Goal: Navigation & Orientation: Find specific page/section

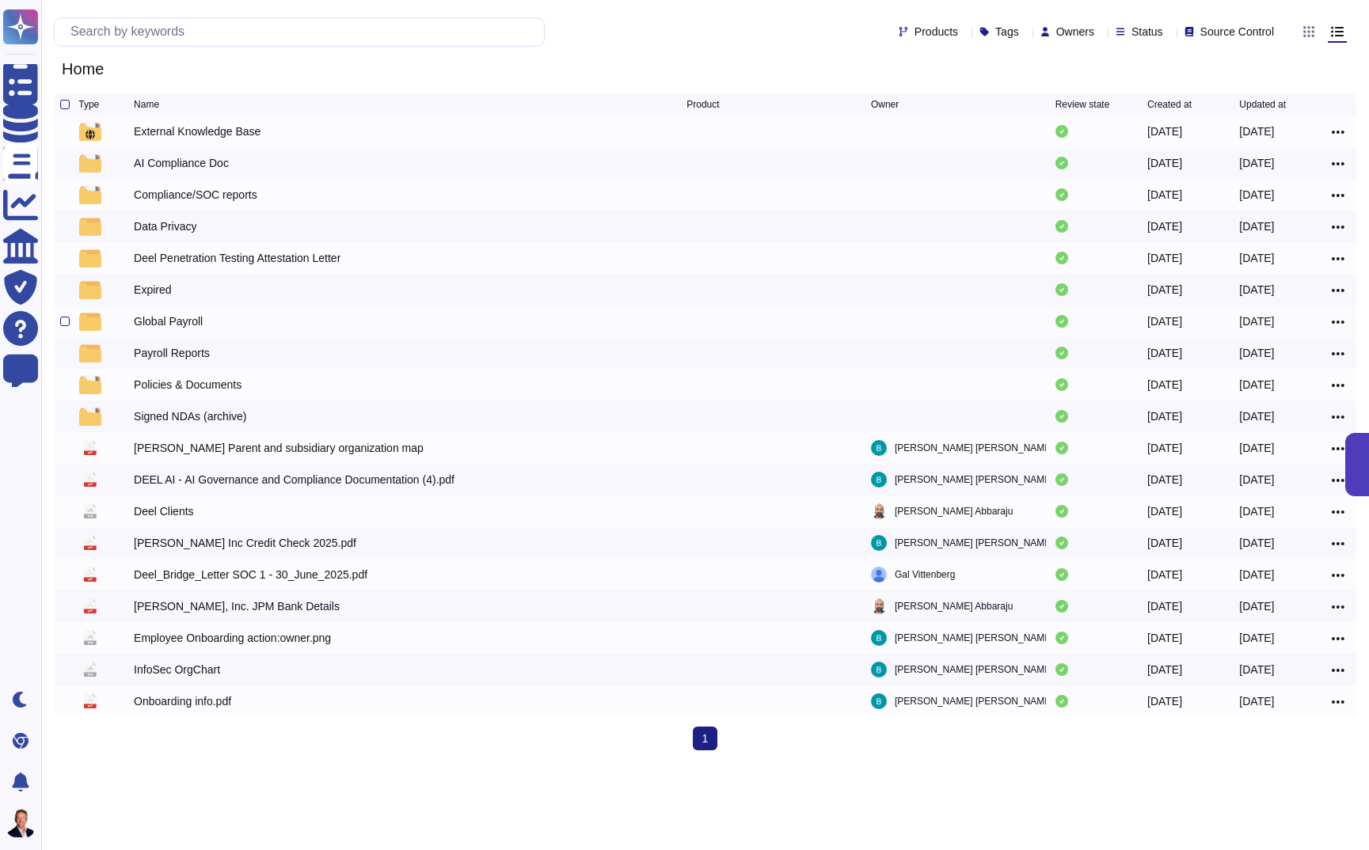
click at [152, 326] on div "Global Payroll" at bounding box center [168, 321] width 69 height 16
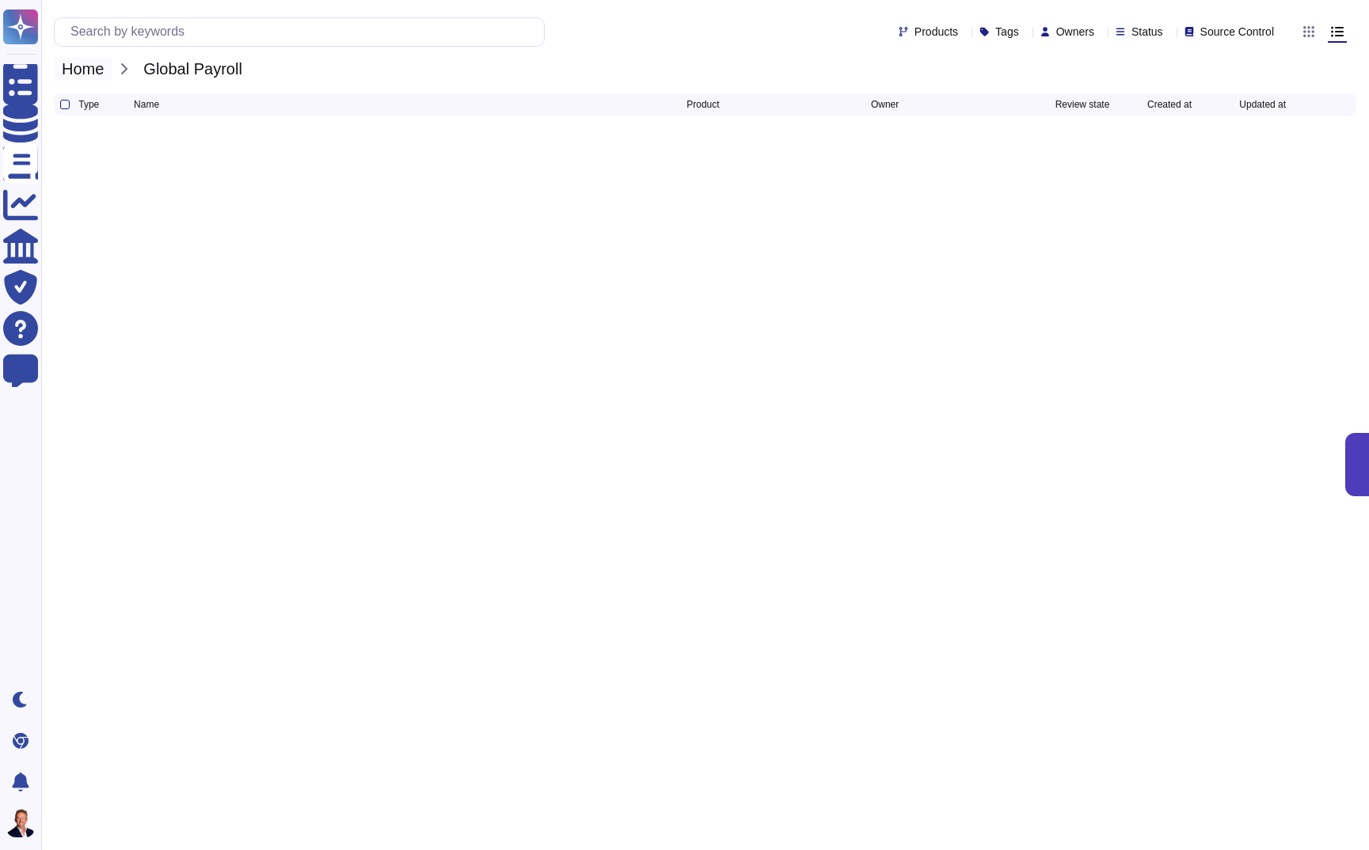
click at [95, 74] on span "Home" at bounding box center [83, 69] width 58 height 24
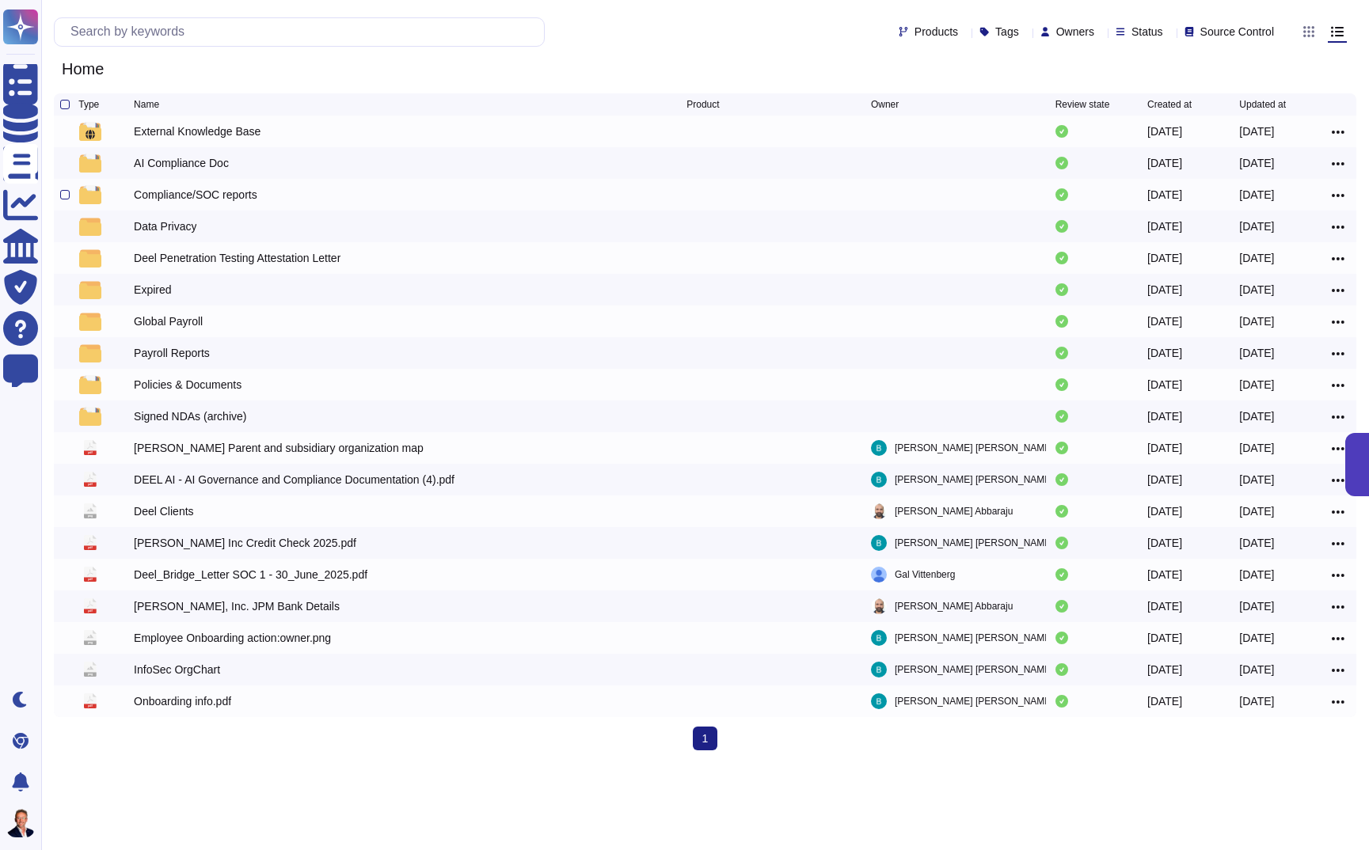
click at [201, 198] on div "Compliance/SOC reports" at bounding box center [195, 195] width 123 height 16
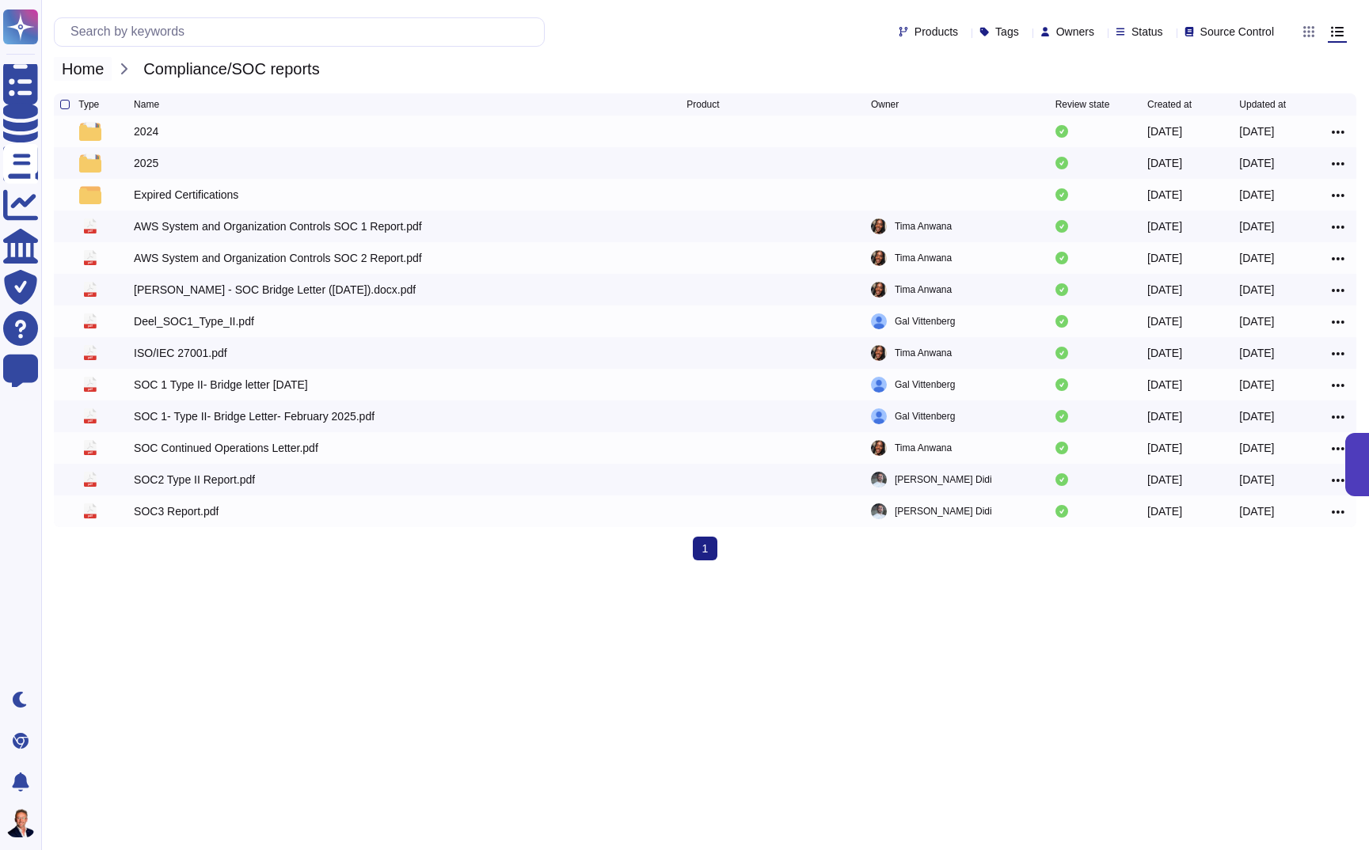
click at [86, 65] on span "Home" at bounding box center [83, 69] width 58 height 24
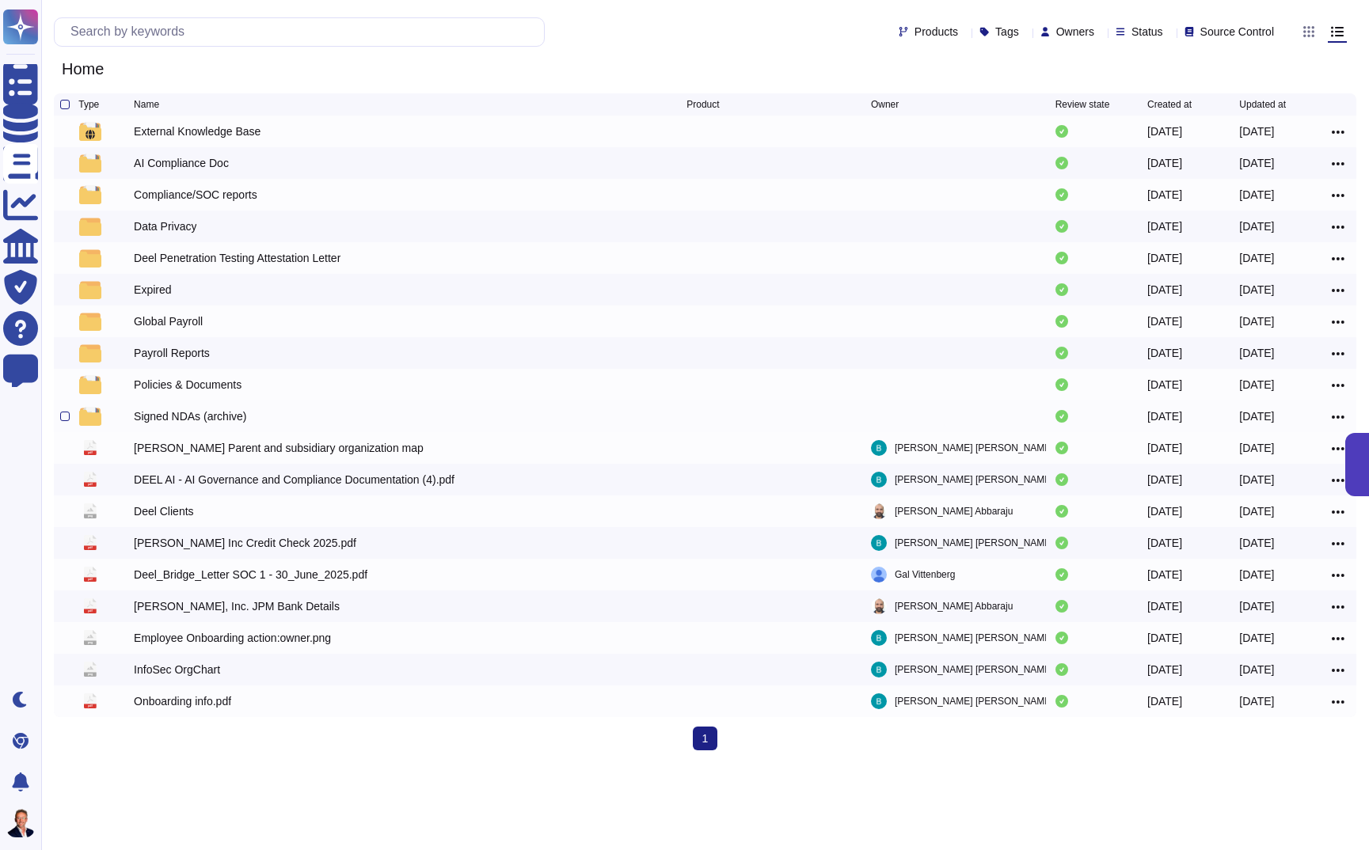
click at [174, 413] on div "Signed NDAs (archive)" at bounding box center [190, 416] width 112 height 16
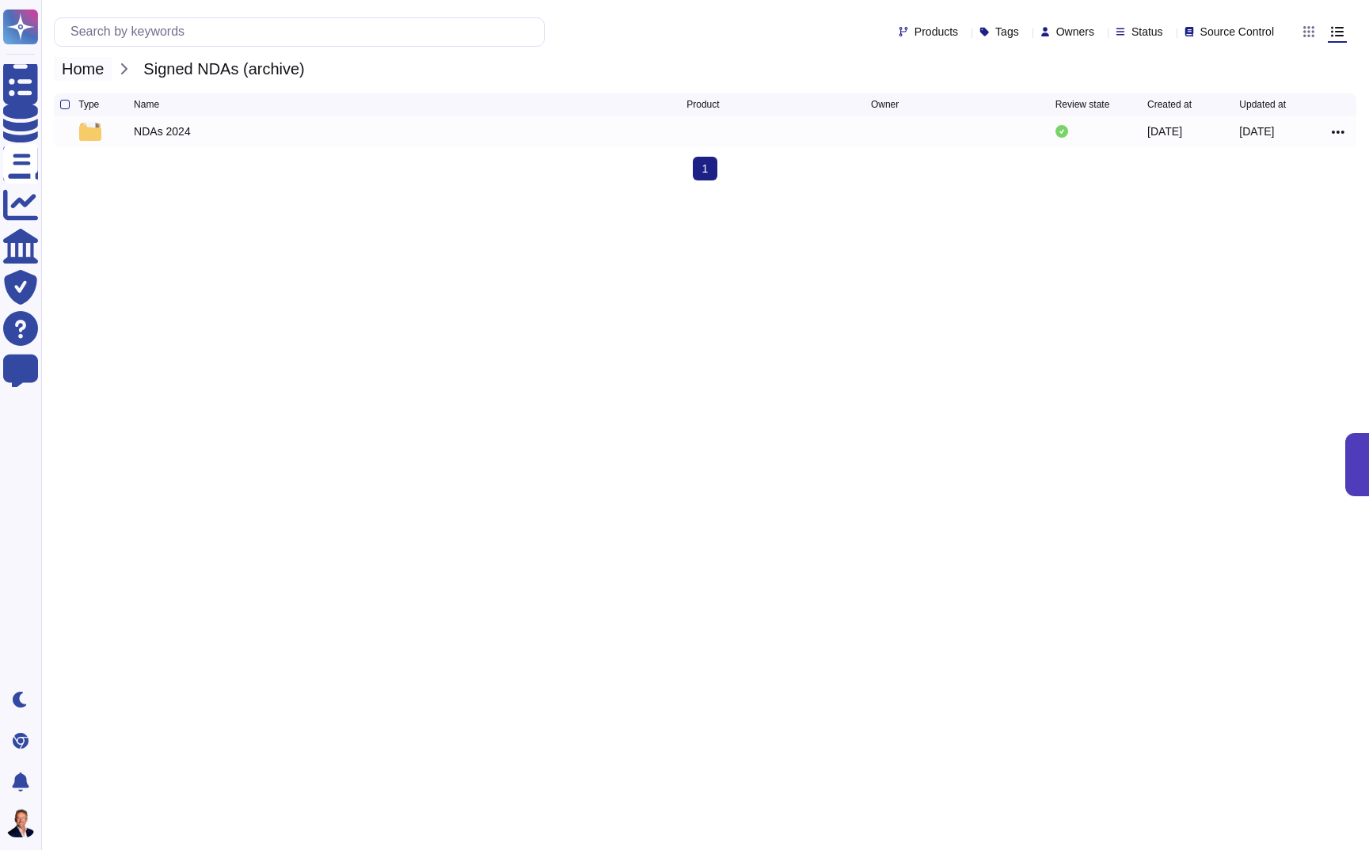
click at [91, 80] on div "Products Tags Owners Status Source Control Home Signed NDAs (archive)" at bounding box center [704, 46] width 1327 height 93
click at [90, 74] on span "Home" at bounding box center [83, 69] width 58 height 24
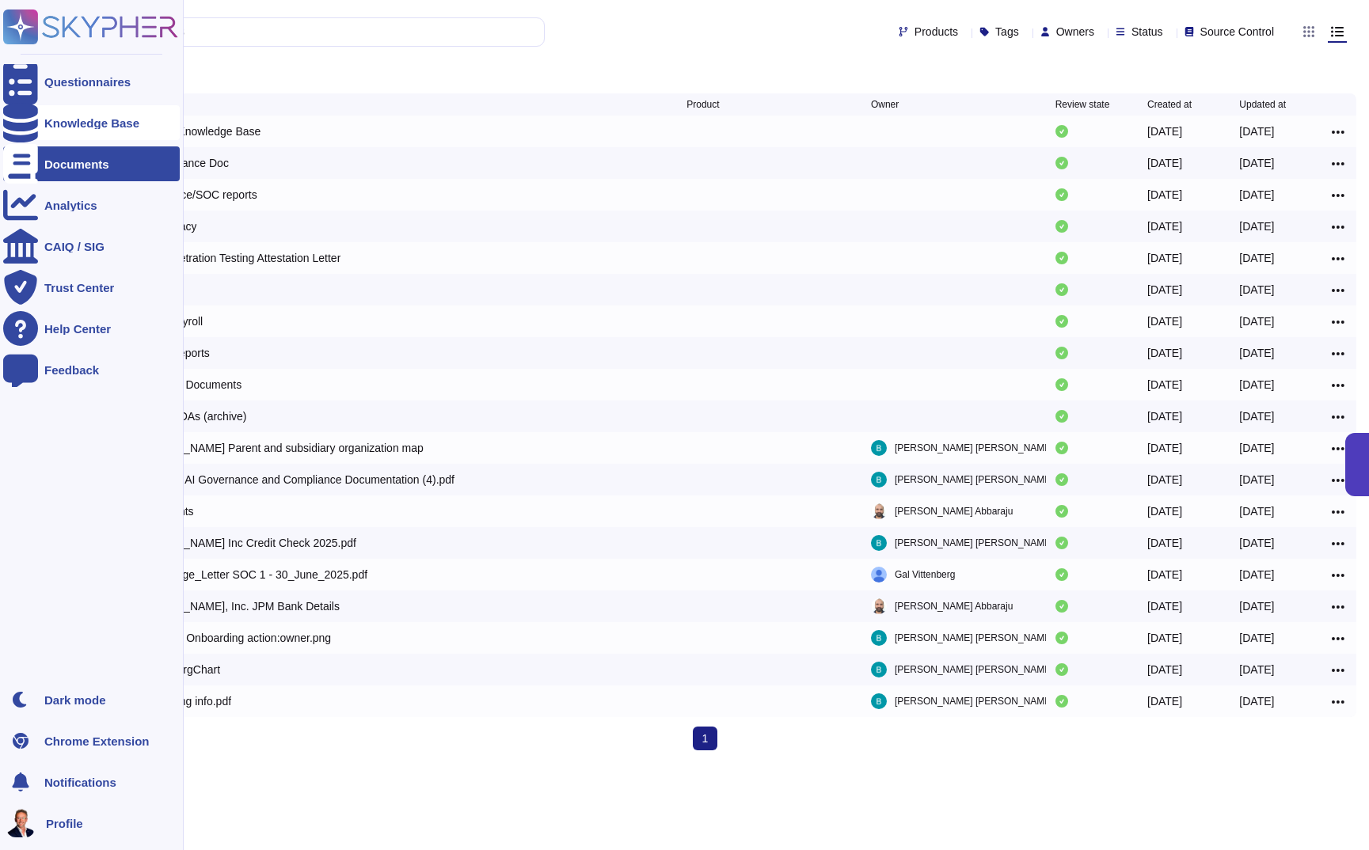
click at [25, 128] on icon at bounding box center [20, 123] width 35 height 40
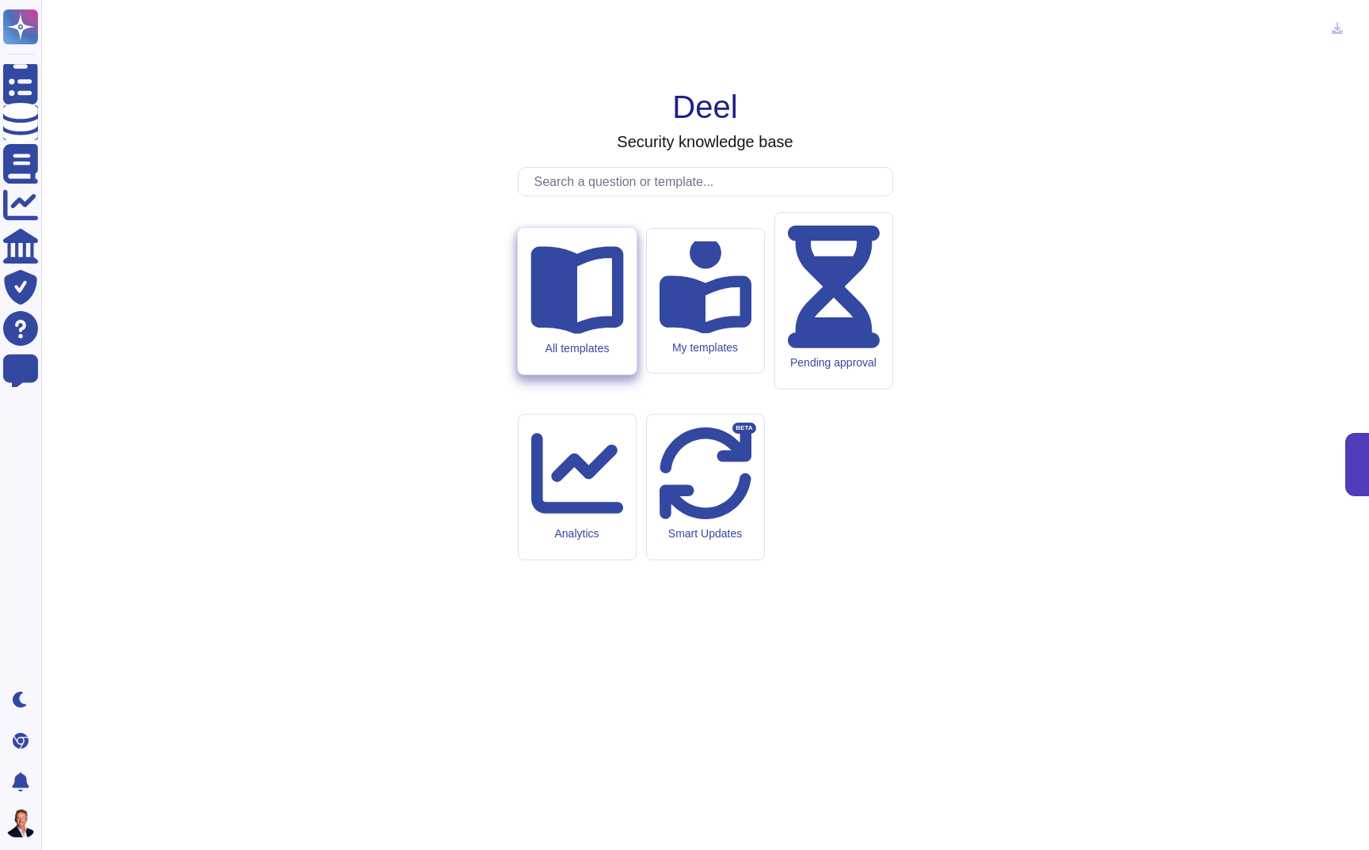
click at [566, 374] on div "All templates" at bounding box center [577, 301] width 118 height 146
